Goal: Download file/media

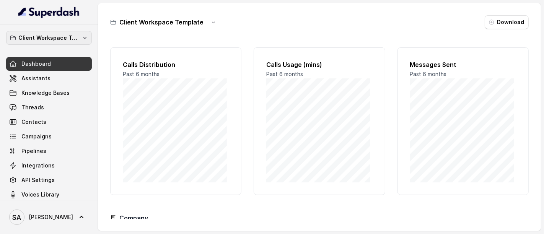
click at [50, 40] on p "Client Workspace Template" at bounding box center [48, 37] width 61 height 9
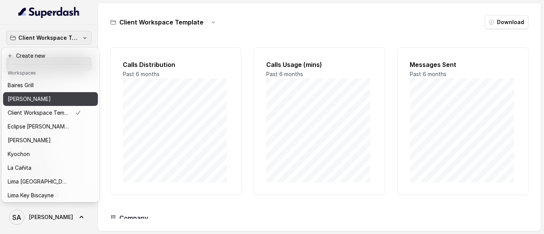
click at [36, 95] on p "[PERSON_NAME]" at bounding box center [29, 99] width 43 height 9
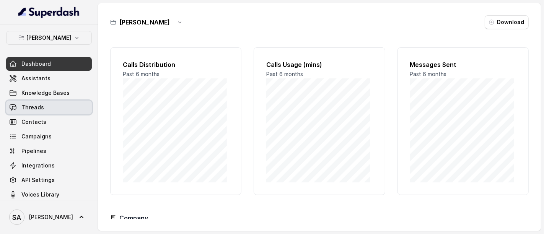
click at [41, 109] on span "Threads" at bounding box center [32, 108] width 23 height 8
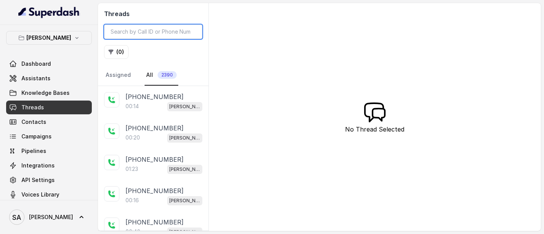
click at [174, 28] on input "search" at bounding box center [153, 31] width 98 height 15
paste input "CAee3f347579f87f0e1d08114b45c8eb56"
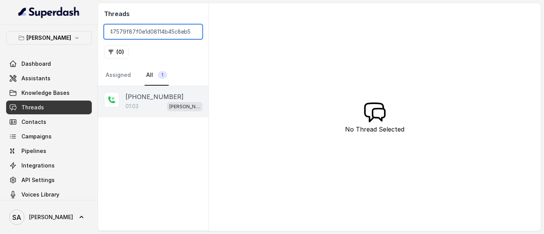
type input "CAee3f347579f87f0e1d08114b45c8eb56"
click at [152, 94] on p "[PHONE_NUMBER]" at bounding box center [155, 96] width 58 height 9
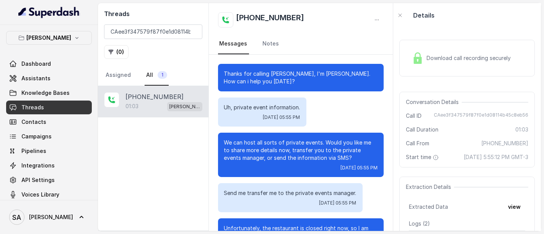
click at [426, 51] on div "Download call recording securely" at bounding box center [461, 58] width 105 height 18
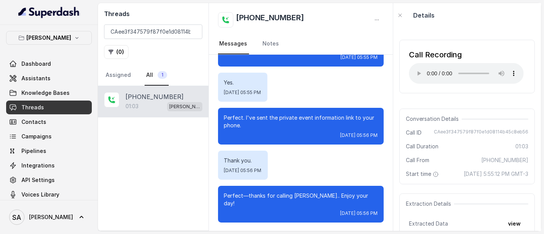
scroll to position [274, 0]
click at [193, 30] on input "CAee3f347579f87f0e1d08114b45c8eb56" at bounding box center [153, 31] width 98 height 15
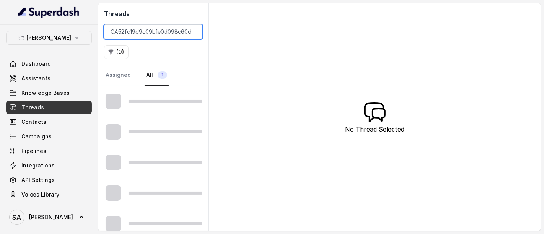
scroll to position [0, 27]
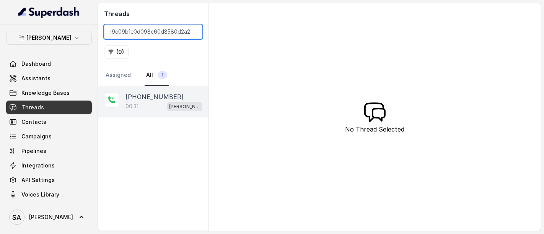
type input "CA52fc19d9c09b1e0d098c60d8580d2a2e"
click at [152, 101] on div "00:31 [PERSON_NAME]" at bounding box center [164, 106] width 77 height 10
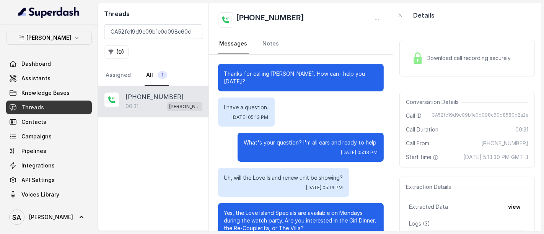
scroll to position [25, 0]
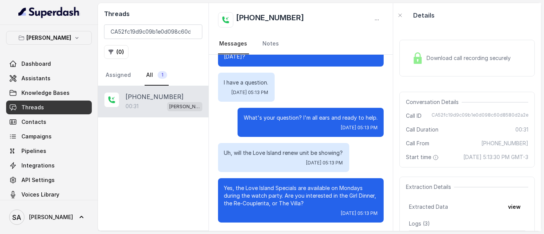
click at [429, 69] on div "Download call recording securely" at bounding box center [467, 58] width 135 height 37
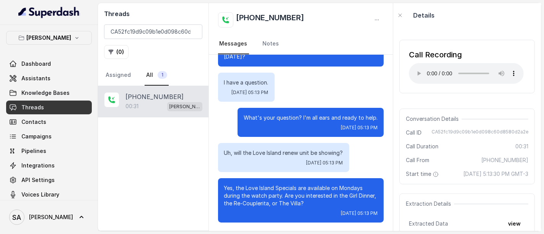
click at [469, 29] on div "Call Recording Your browser does not support the audio element. Conversation De…" at bounding box center [467, 130] width 148 height 204
click at [192, 30] on input "CA52fc19d9c09b1e0d098c60d8580d2a2e" at bounding box center [153, 31] width 98 height 15
click at [193, 33] on input "CA52fc19d9c09b1e0d098c60d8580d2a2e" at bounding box center [153, 31] width 98 height 15
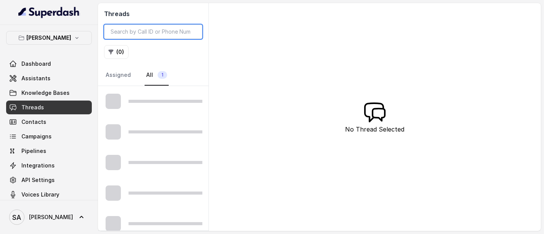
click at [191, 33] on input "search" at bounding box center [153, 31] width 98 height 15
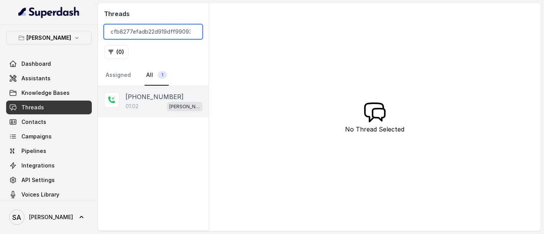
type input "CAd4948cfb8277efadb22d919dff990933"
click at [152, 101] on div "01:02 [PERSON_NAME]" at bounding box center [164, 106] width 77 height 10
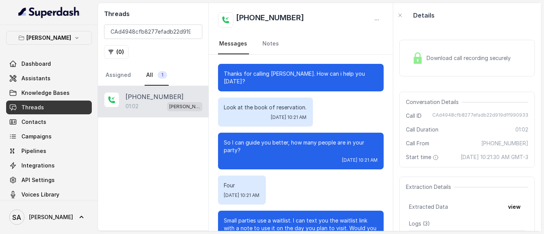
scroll to position [360, 0]
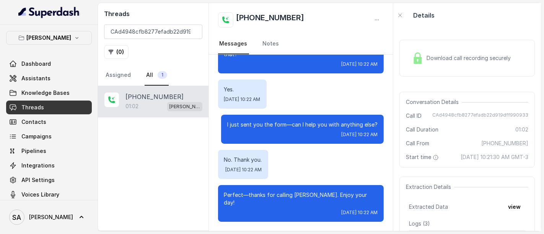
click at [431, 57] on span "Download call recording securely" at bounding box center [470, 58] width 87 height 8
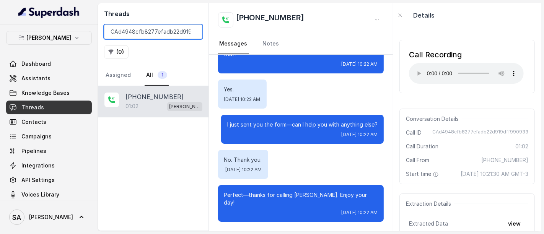
click at [192, 32] on input "CAd4948cfb8277efadb22d919dff990933" at bounding box center [153, 31] width 98 height 15
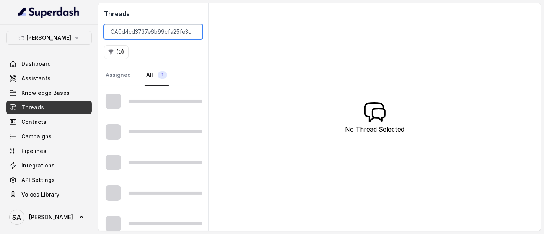
scroll to position [0, 27]
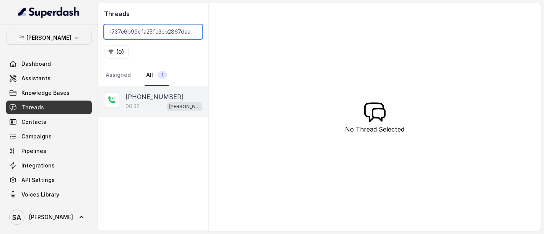
type input "CA0d4cd3737e6b99cfa25fe3cb2867daa4"
click at [156, 99] on p "[PHONE_NUMBER]" at bounding box center [155, 96] width 58 height 9
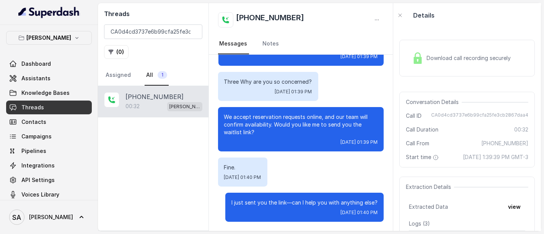
scroll to position [103, 0]
drag, startPoint x: 193, startPoint y: 31, endPoint x: 184, endPoint y: 31, distance: 9.2
click at [193, 31] on input "CA0d4cd3737e6b99cfa25fe3cb2867daa4" at bounding box center [153, 31] width 98 height 15
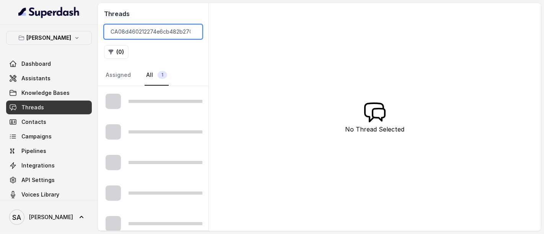
scroll to position [0, 28]
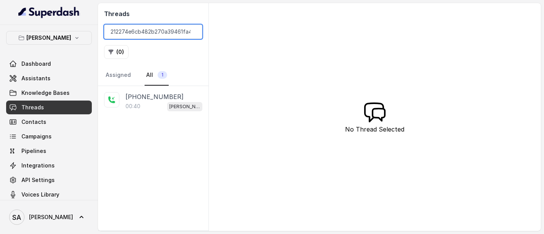
type input "CA08d460212274e6cb482b270a39461fa4"
click at [164, 101] on div "00:40 [PERSON_NAME]" at bounding box center [164, 106] width 77 height 10
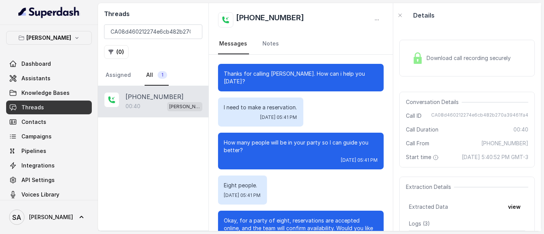
click at [455, 48] on div "Download call recording securely" at bounding box center [467, 58] width 135 height 37
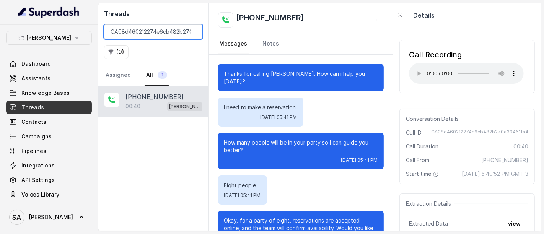
click at [193, 30] on input "CA08d460212274e6cb482b270a39461fa4" at bounding box center [153, 31] width 98 height 15
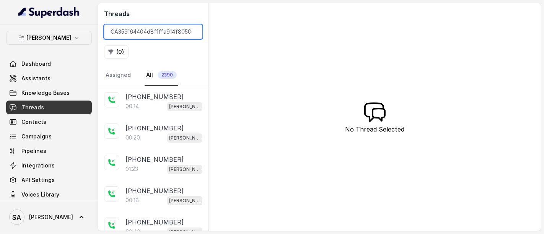
scroll to position [0, 20]
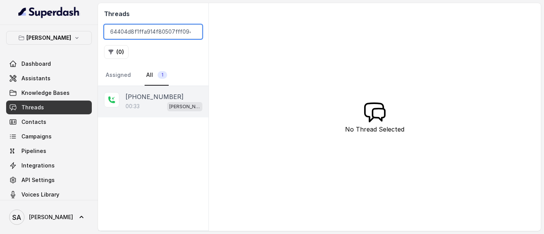
type input "CA359164404d8f1ffa914f80507fff0945"
click at [131, 103] on p "00:33" at bounding box center [133, 107] width 14 height 8
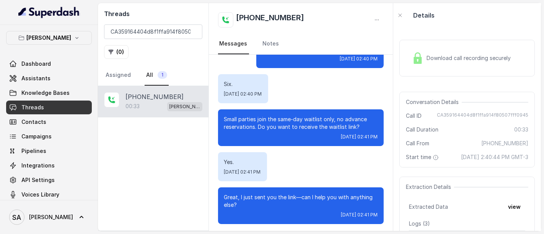
scroll to position [95, 0]
